Goal: Task Accomplishment & Management: Use online tool/utility

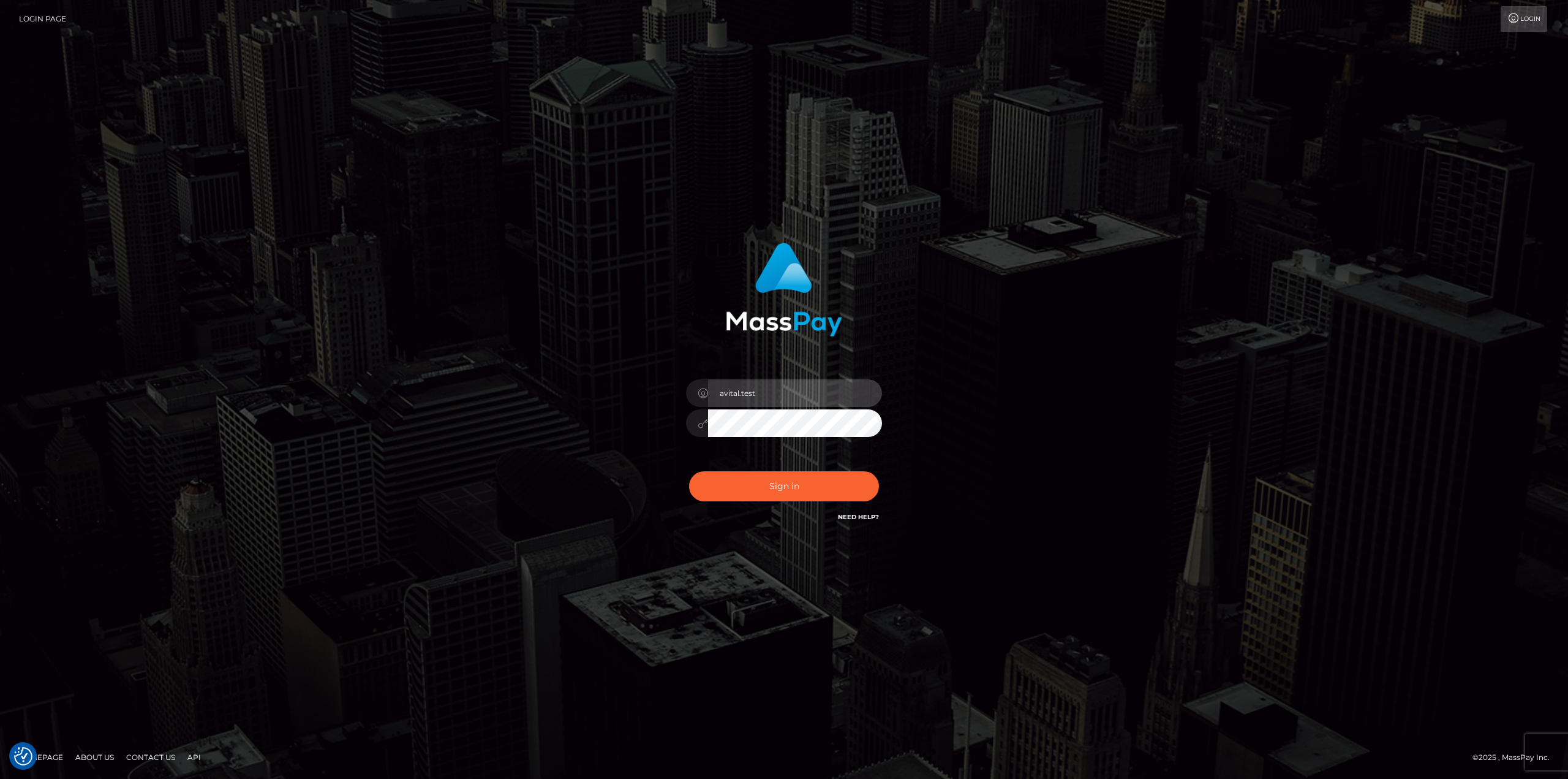
click at [861, 385] on input "avital.test" at bounding box center [795, 393] width 174 height 27
type input "avital.dev"
click at [762, 472] on button "Sign in" at bounding box center [784, 486] width 190 height 30
click at [865, 397] on input "avital.test" at bounding box center [795, 393] width 174 height 27
type input "[DOMAIN_NAME]"
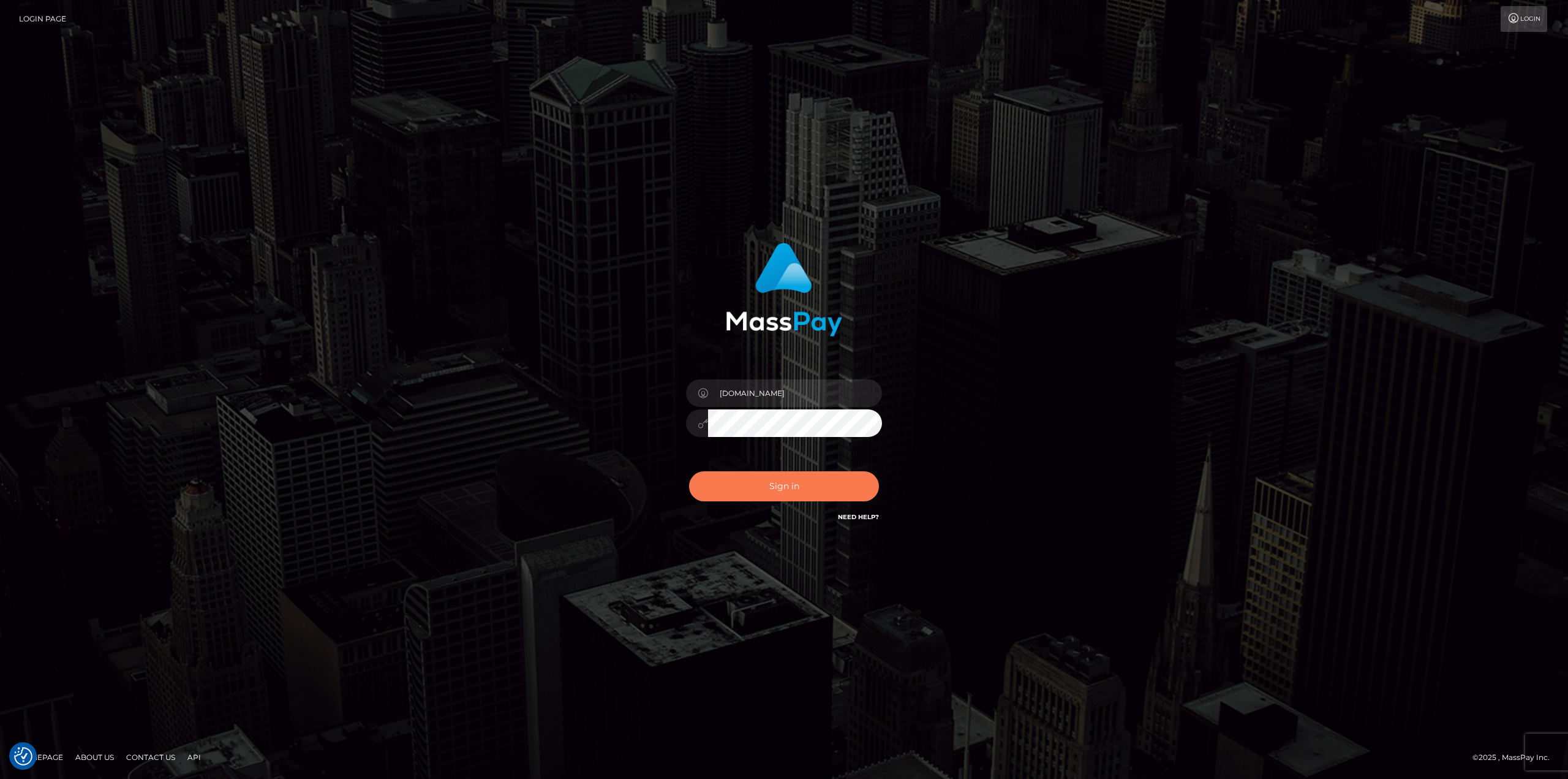
click at [795, 494] on button "Sign in" at bounding box center [784, 486] width 190 height 30
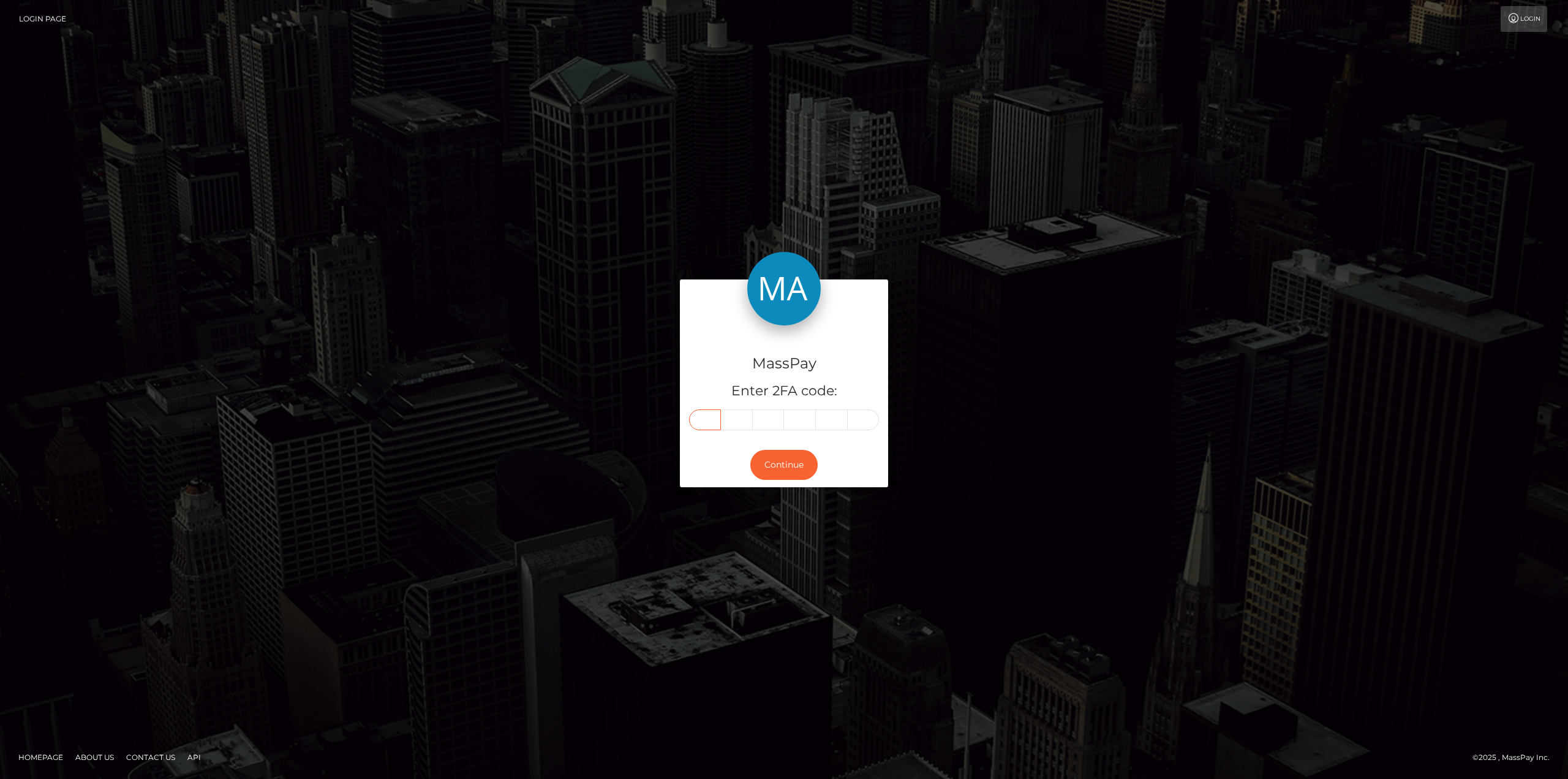
click at [704, 418] on input "text" at bounding box center [704, 419] width 32 height 21
type input "5"
type input "7"
type input "1"
type input "2"
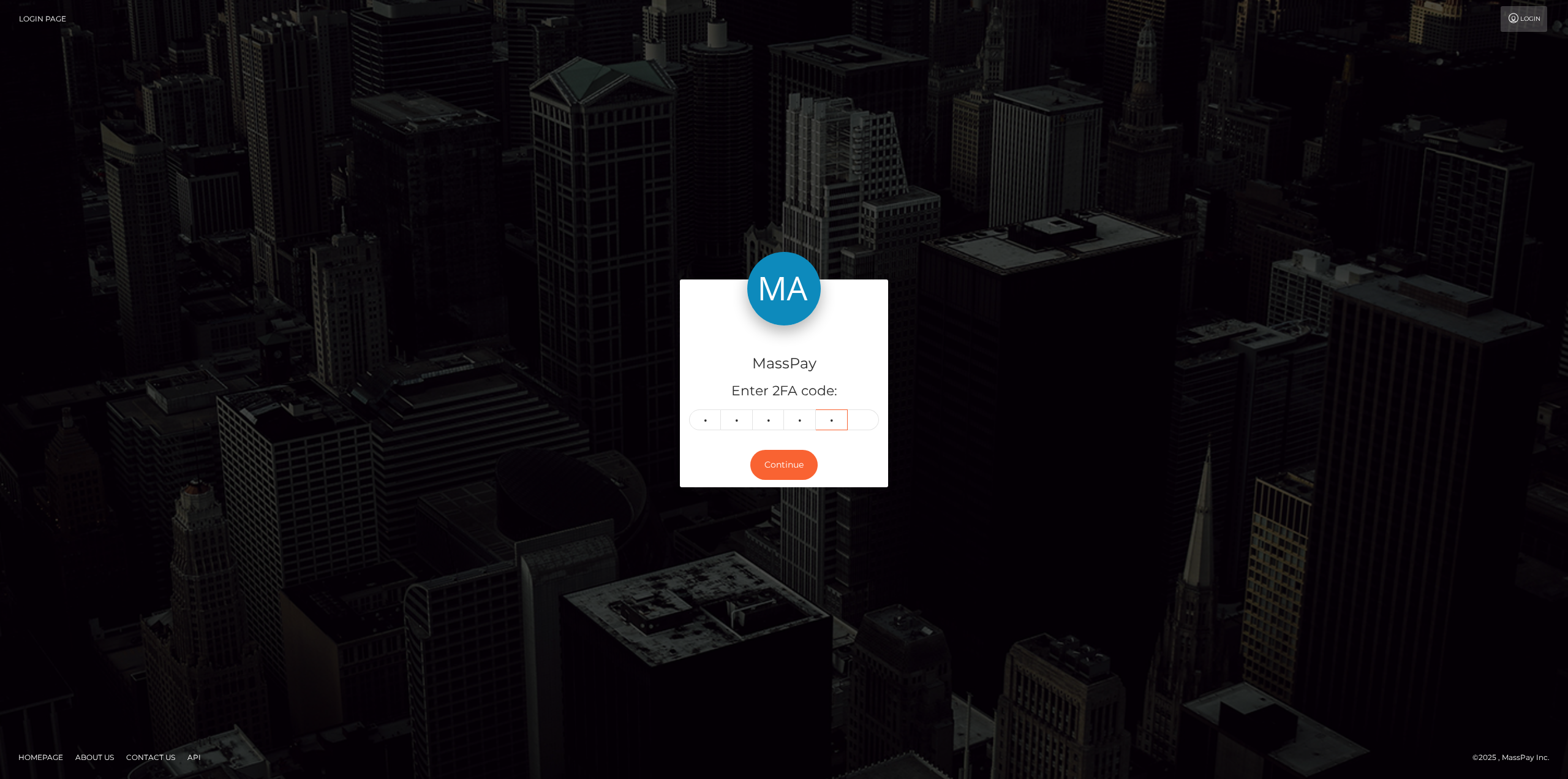
type input "4"
type input "3"
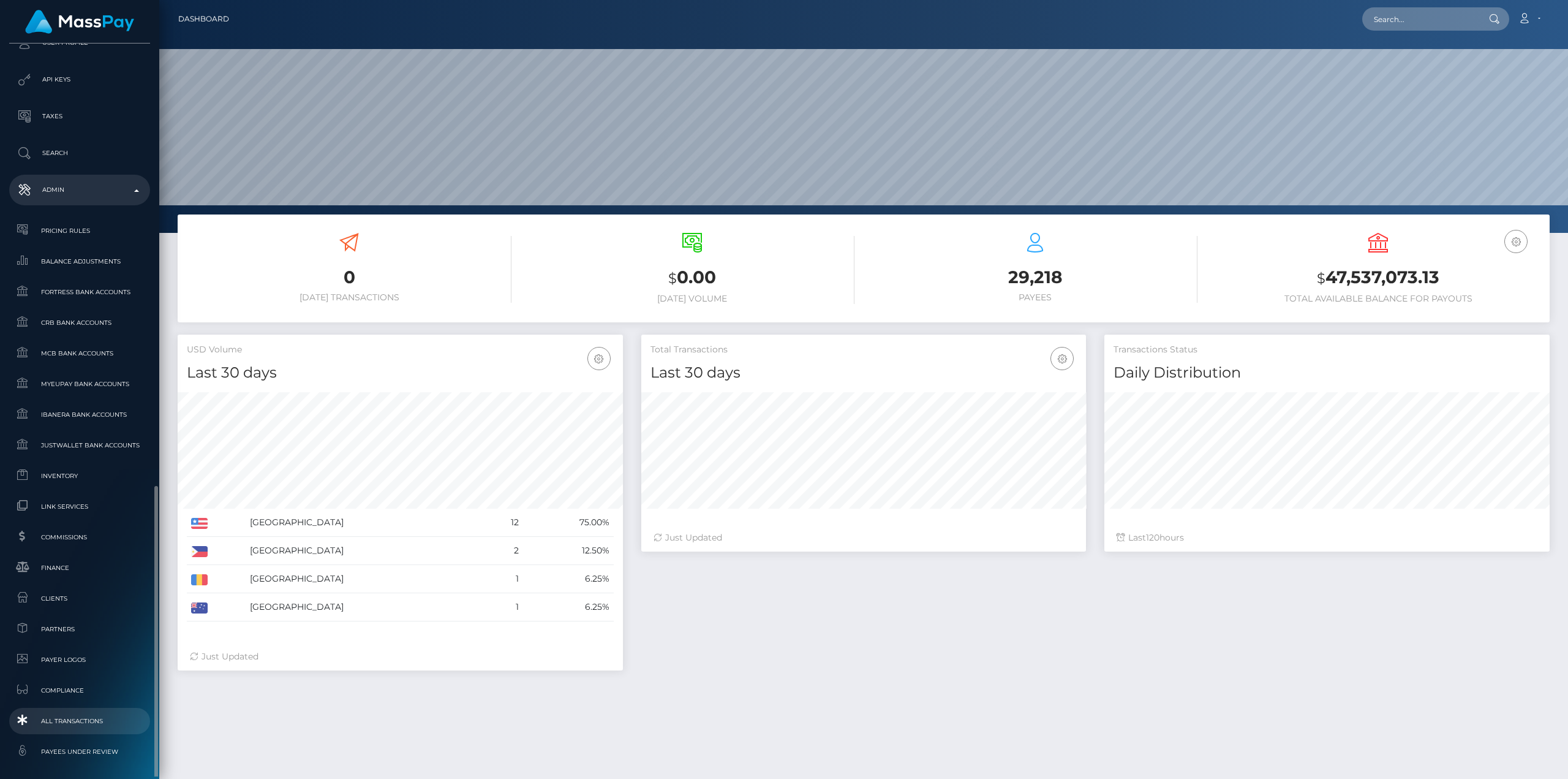
scroll to position [509, 0]
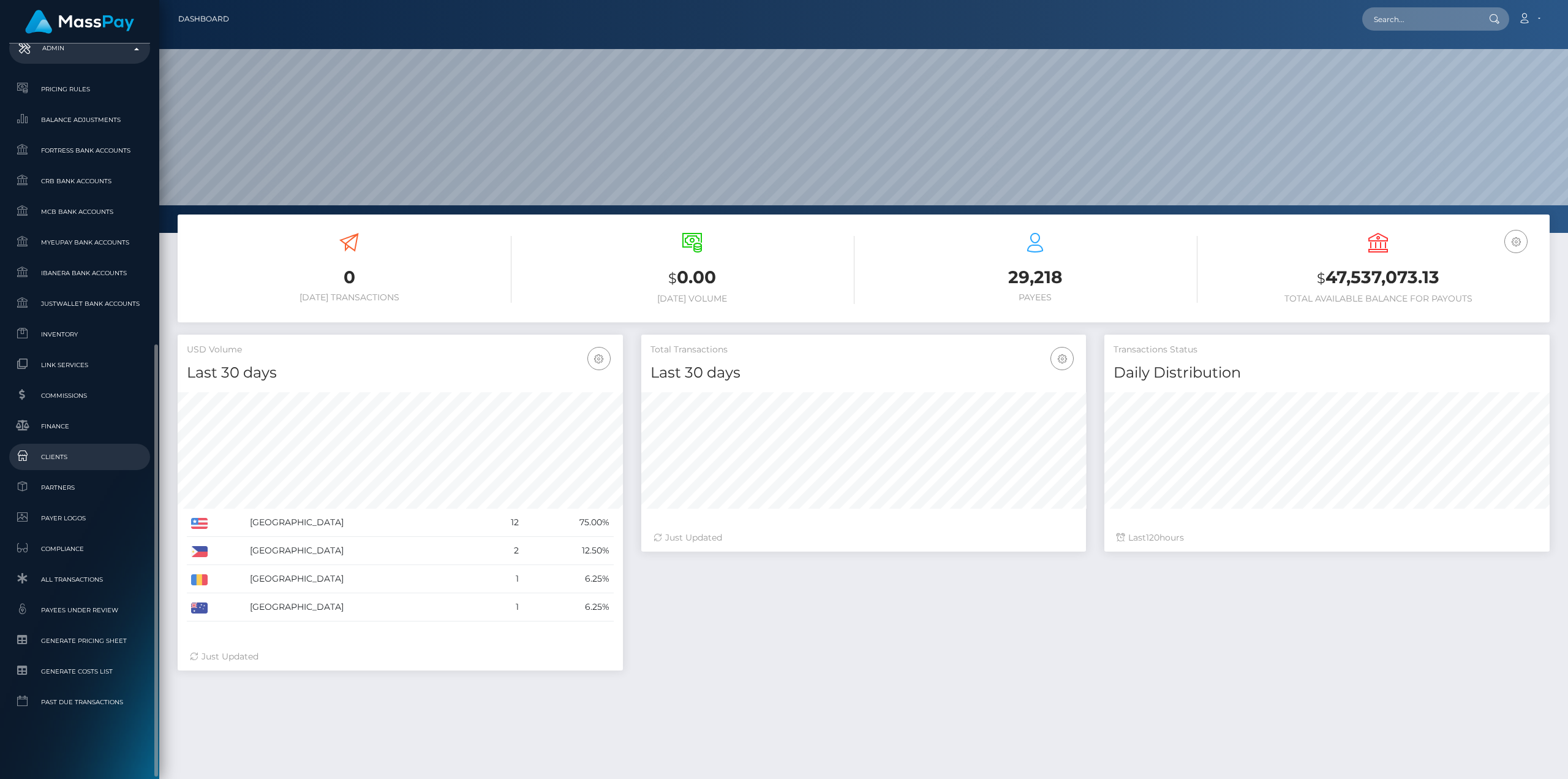
click at [60, 451] on span "Clients" at bounding box center [79, 456] width 131 height 14
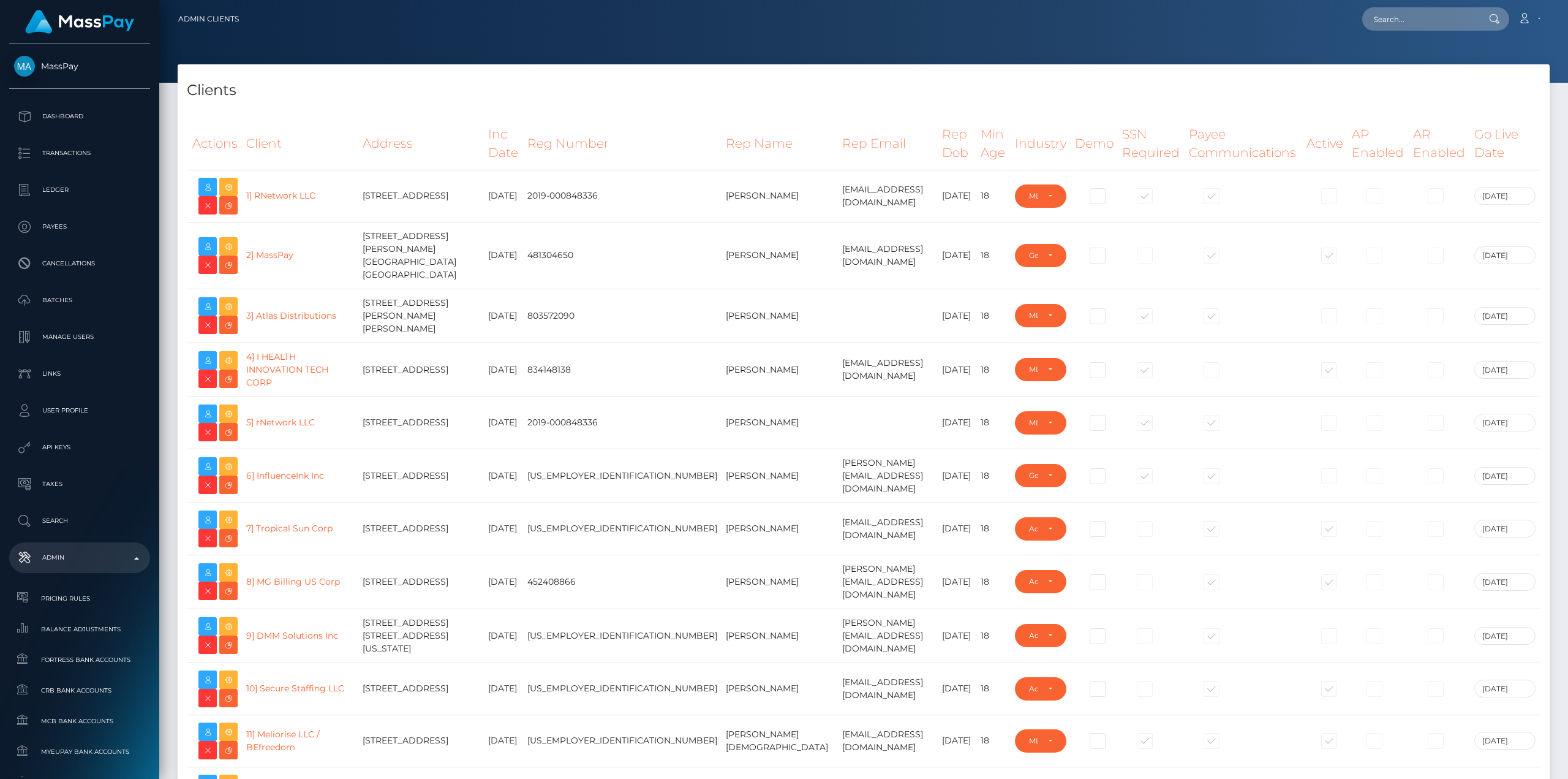
select select "223"
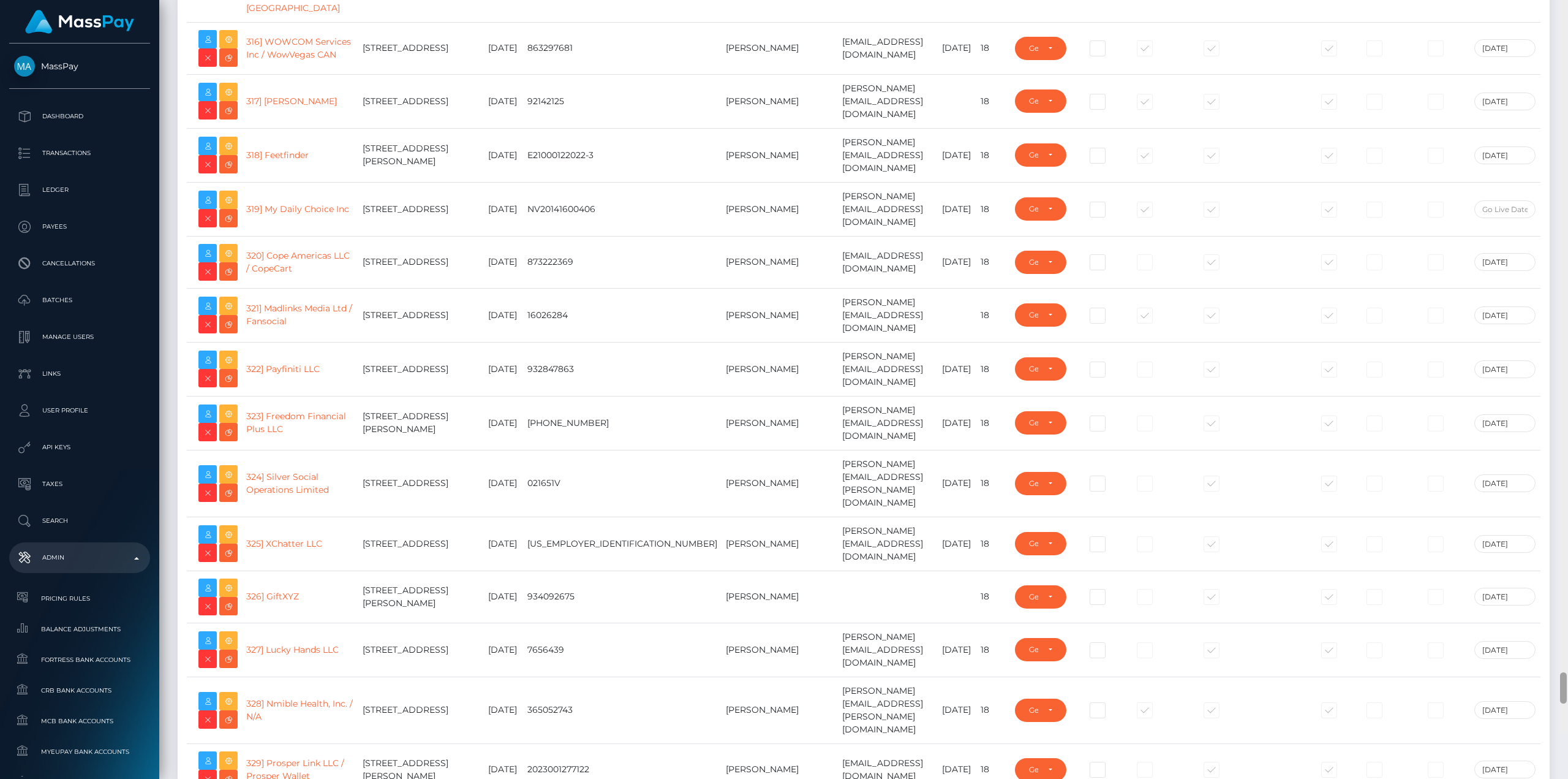
scroll to position [17844, 0]
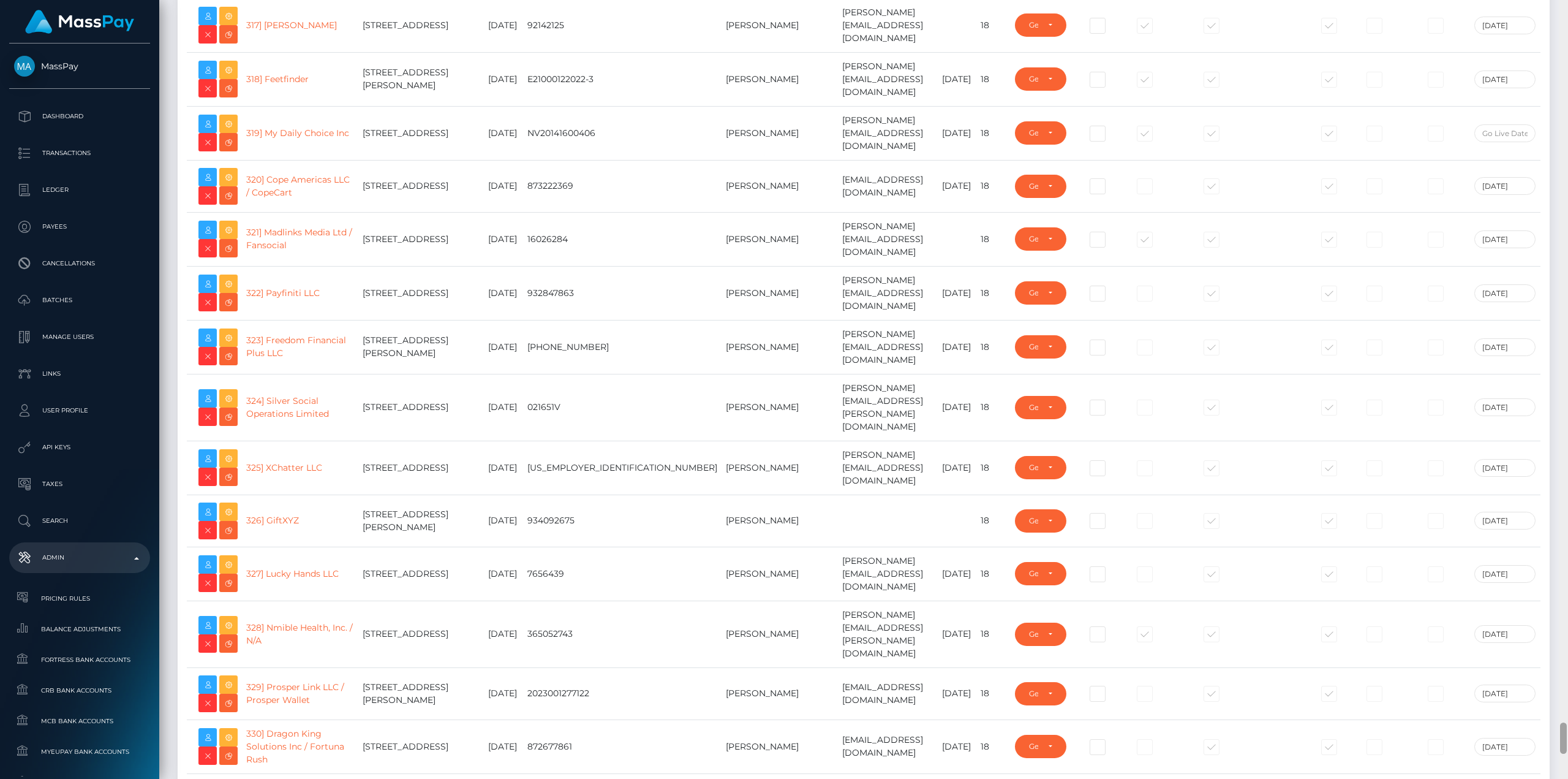
drag, startPoint x: 1563, startPoint y: 35, endPoint x: 1562, endPoint y: 743, distance: 708.0
click at [1562, 743] on div at bounding box center [1563, 738] width 7 height 31
